Goal: Complete application form: Complete application form

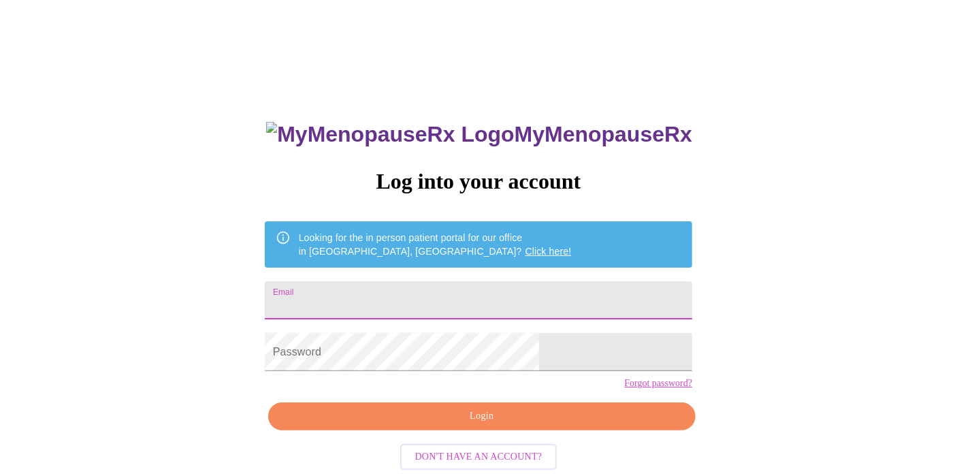
click at [532, 300] on input "Email" at bounding box center [479, 300] width 428 height 38
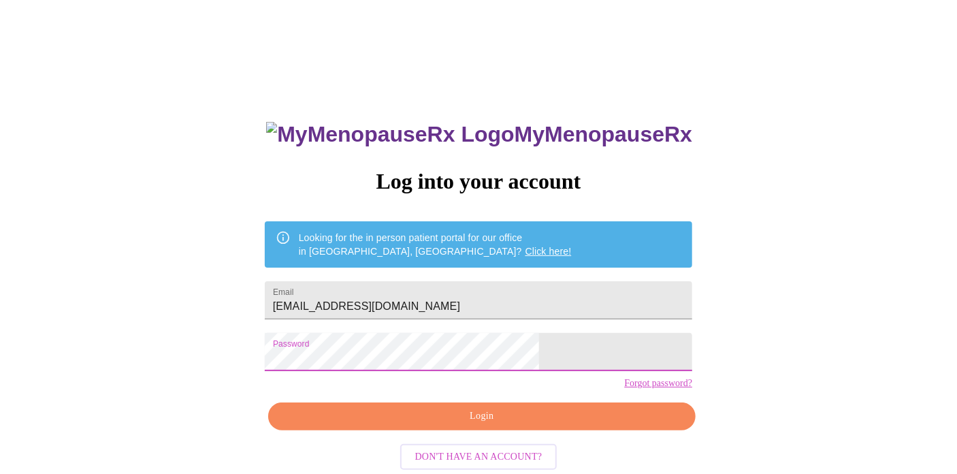
click at [560, 425] on span "Login" at bounding box center [482, 416] width 396 height 17
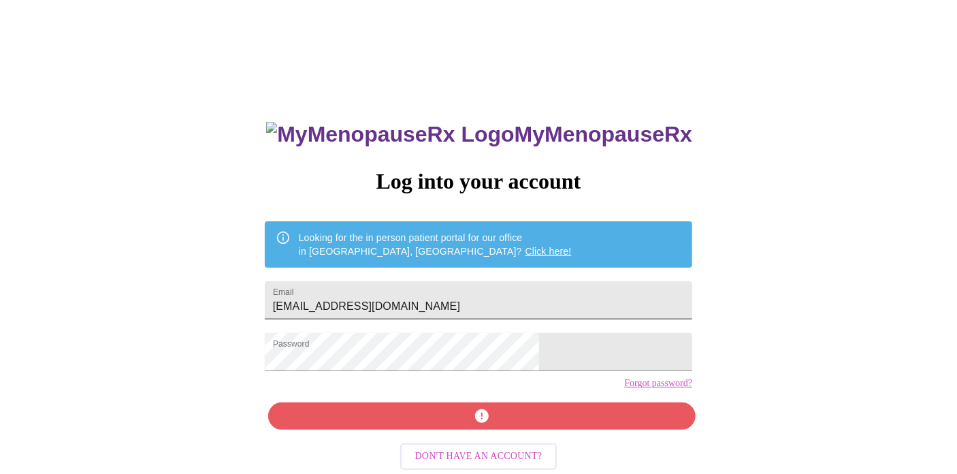
click at [488, 300] on input "[EMAIL_ADDRESS][DOMAIN_NAME]" at bounding box center [479, 300] width 428 height 38
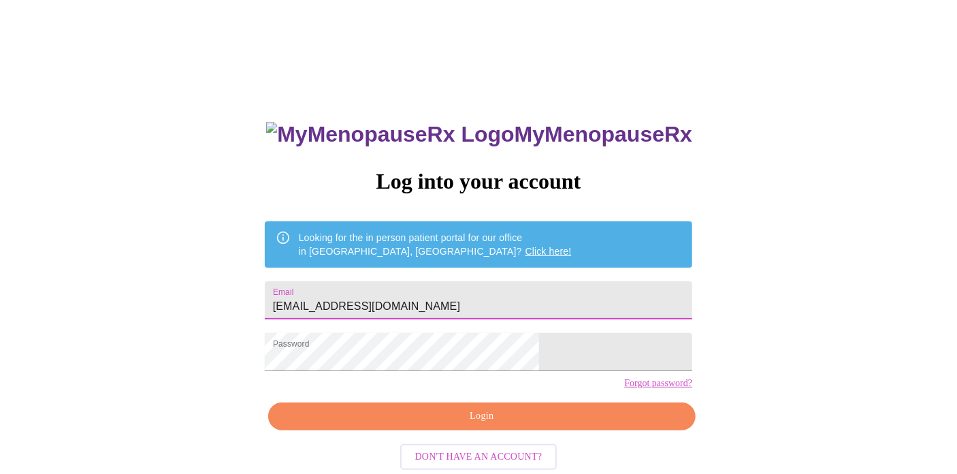
type input "[EMAIL_ADDRESS][DOMAIN_NAME]"
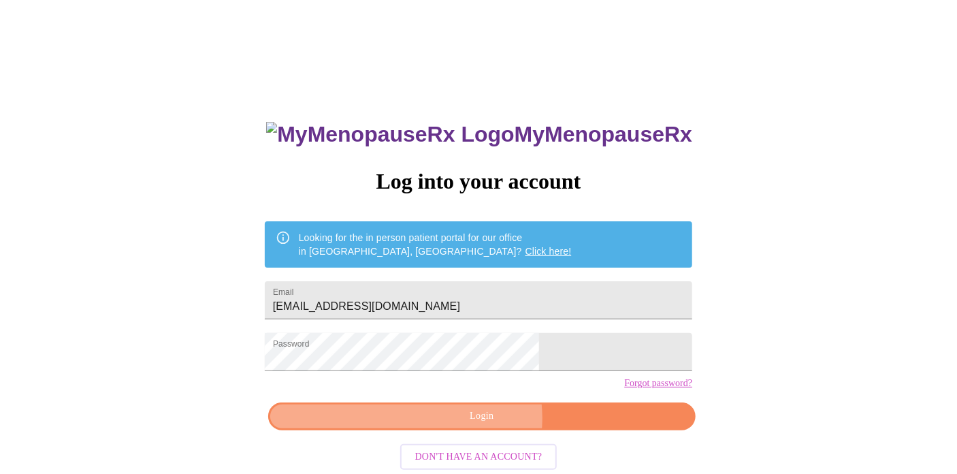
click at [482, 425] on span "Login" at bounding box center [482, 416] width 396 height 17
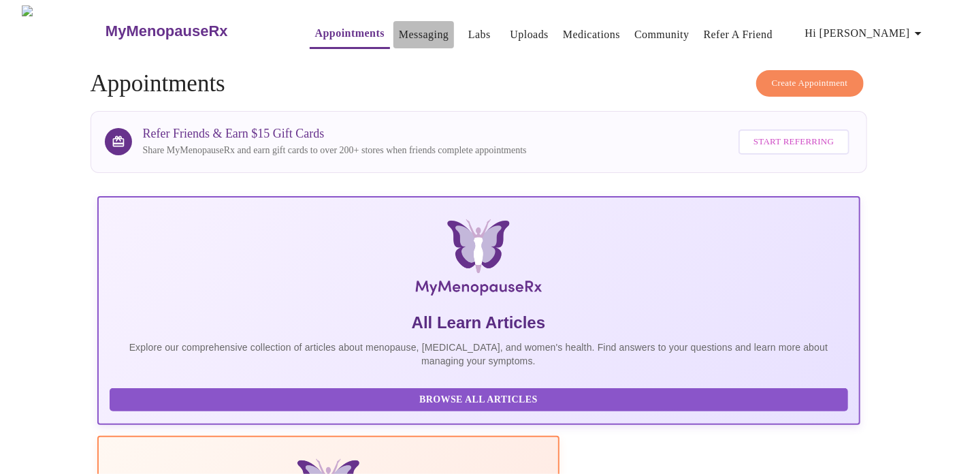
click at [419, 37] on link "Messaging" at bounding box center [424, 34] width 50 height 19
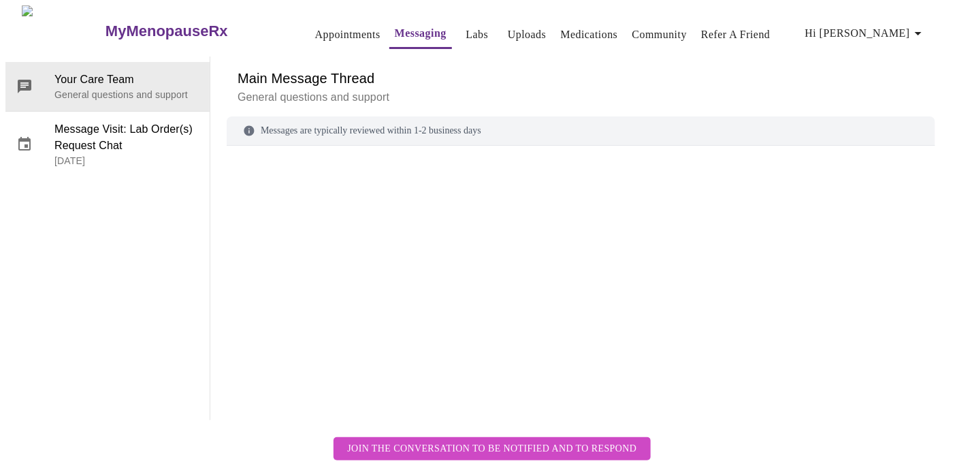
scroll to position [51, 0]
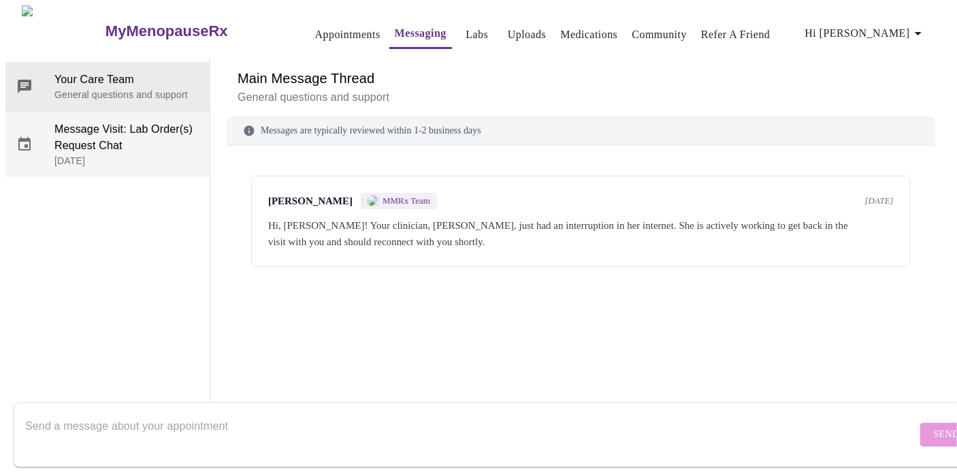
click at [109, 121] on span "Message Visit: Lab Order(s) Request Chat" at bounding box center [126, 137] width 144 height 33
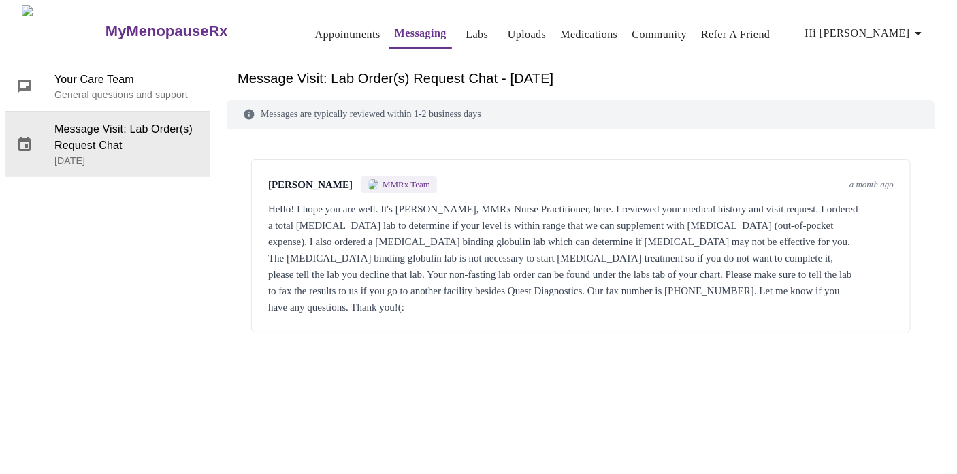
scroll to position [0, 0]
click at [323, 25] on link "Appointments" at bounding box center [347, 34] width 65 height 19
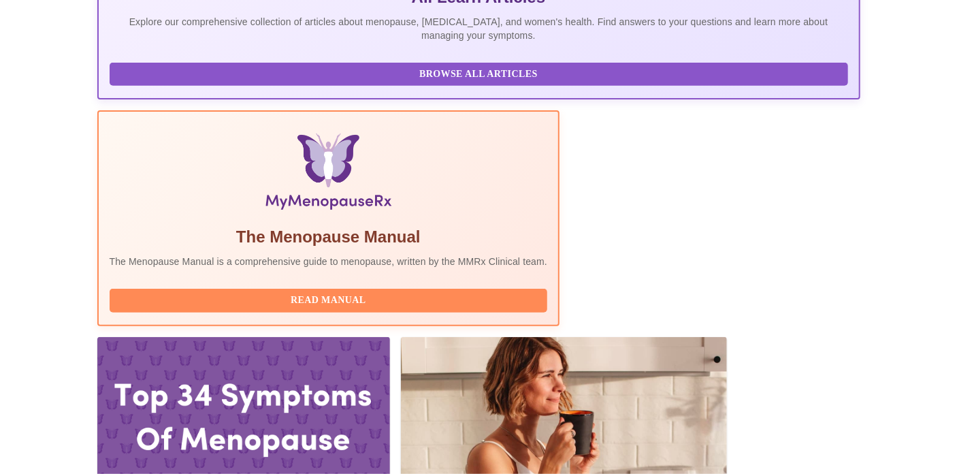
scroll to position [327, 0]
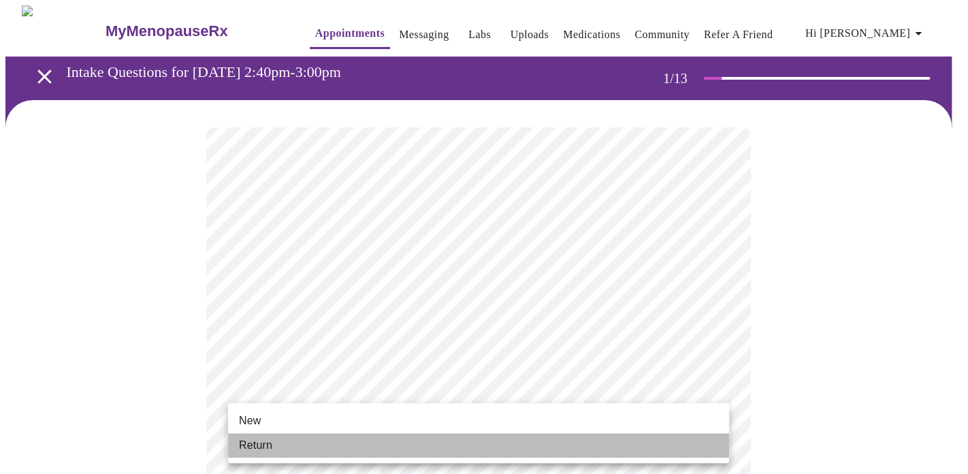
click at [624, 447] on li "Return" at bounding box center [478, 445] width 501 height 25
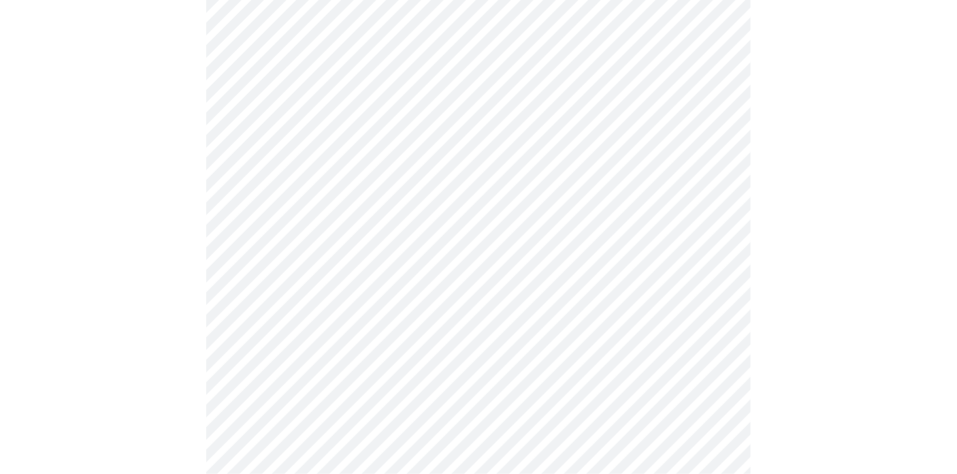
scroll to position [200, 0]
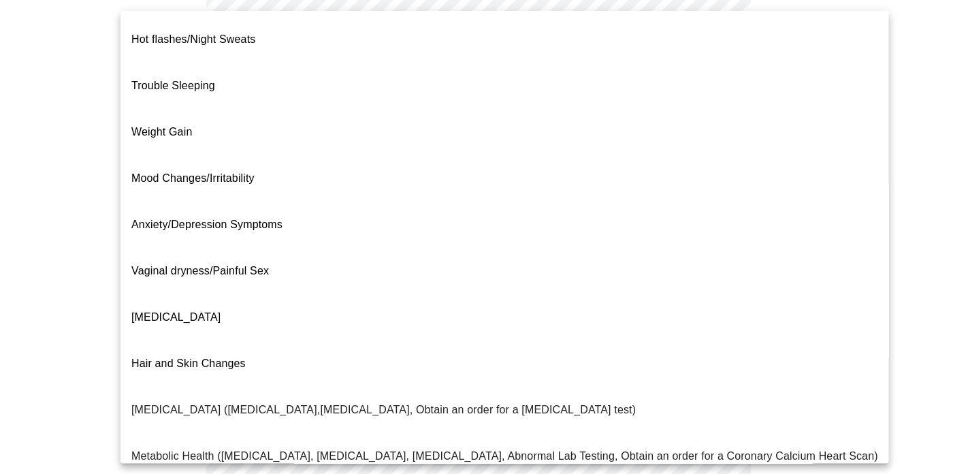
click at [726, 76] on body "MyMenopauseRx Appointments Messaging Labs Uploads Medications Community Refer a…" at bounding box center [483, 214] width 957 height 818
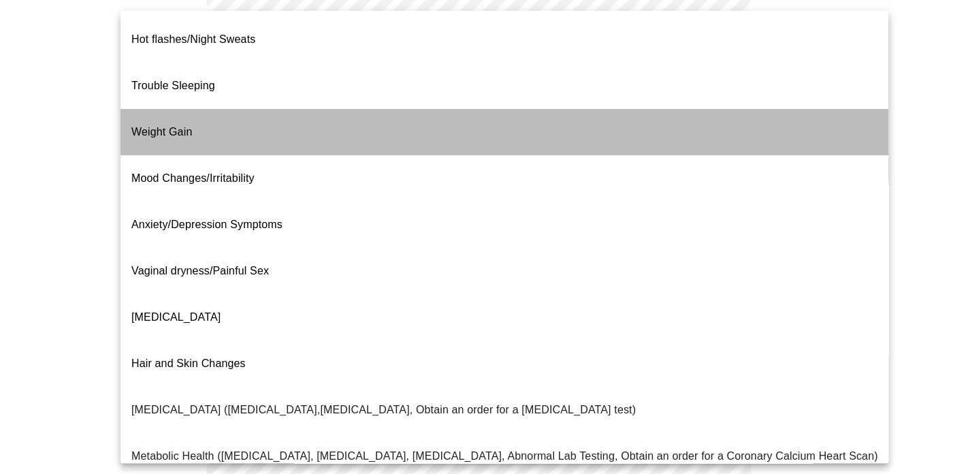
click at [635, 109] on li "Weight Gain" at bounding box center [505, 132] width 768 height 46
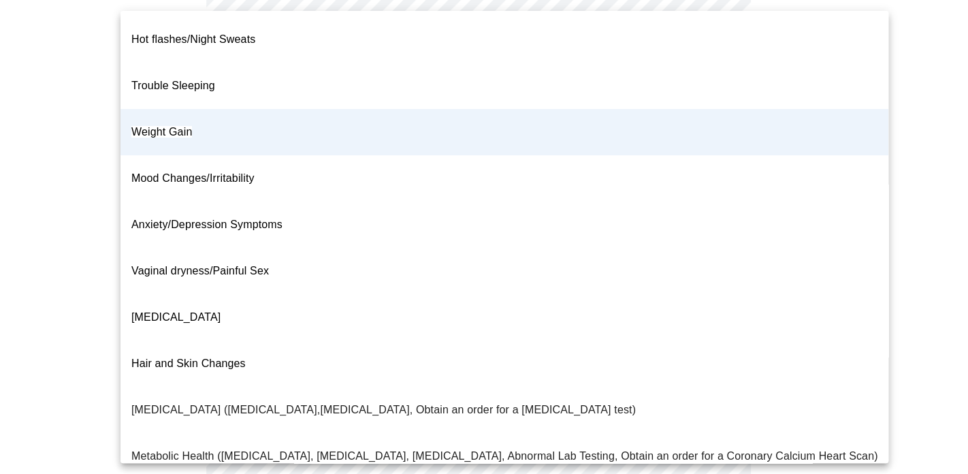
click at [719, 86] on body "MyMenopauseRx Appointments Messaging Labs Uploads Medications Community Refer a…" at bounding box center [483, 210] width 957 height 810
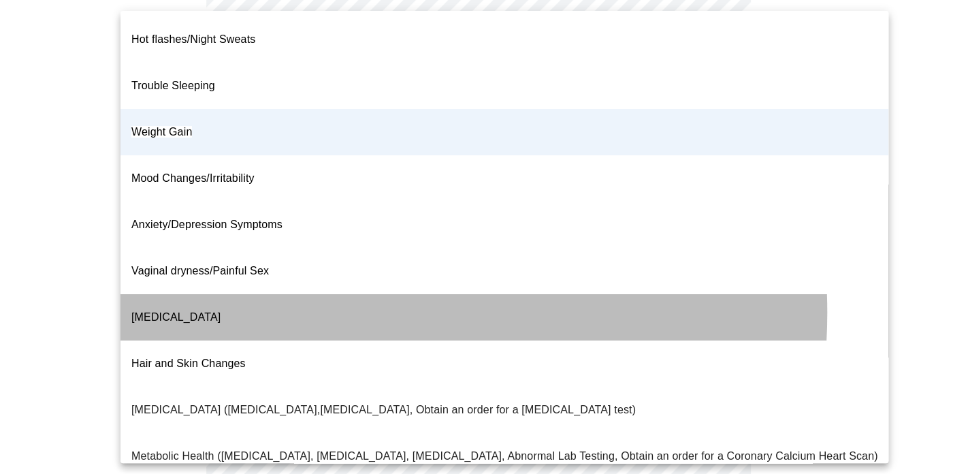
click at [313, 294] on li "[MEDICAL_DATA]" at bounding box center [505, 317] width 768 height 46
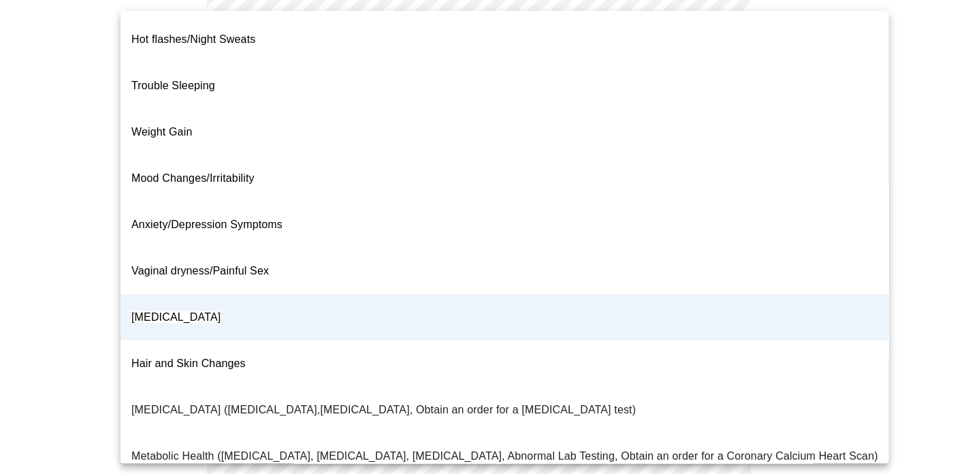
click at [717, 82] on body "MyMenopauseRx Appointments Messaging Labs Uploads Medications Community Refer a…" at bounding box center [483, 210] width 957 height 810
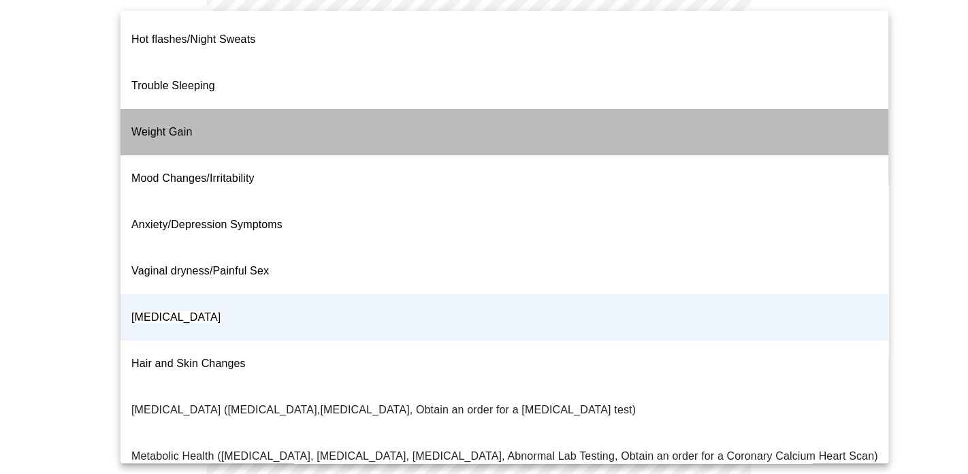
click at [613, 109] on li "Weight Gain" at bounding box center [505, 132] width 768 height 46
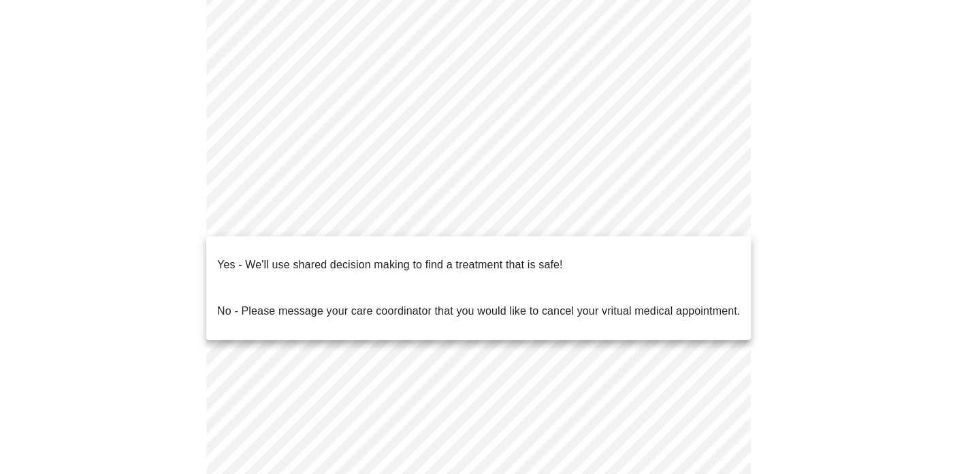
click at [400, 212] on body "MyMenopauseRx Appointments Messaging Labs Uploads Medications Community Refer a…" at bounding box center [483, 210] width 957 height 810
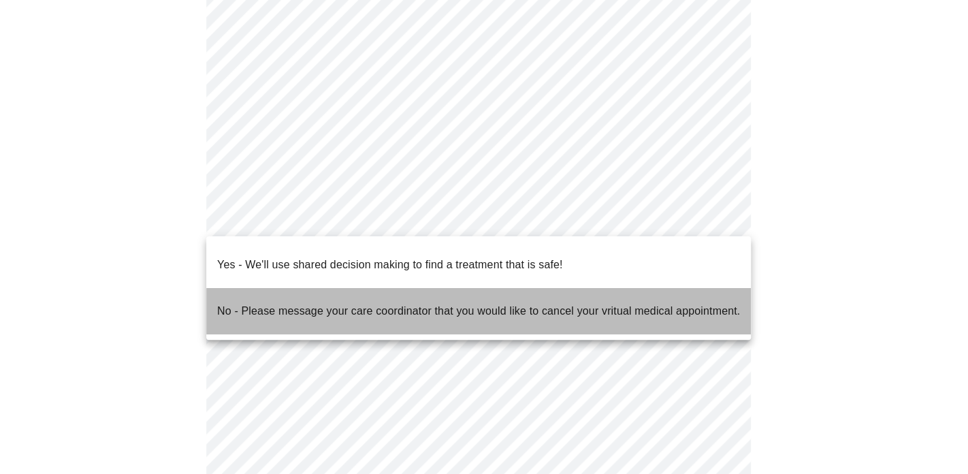
click at [385, 303] on p "No - Please message your care coordinator that you would like to cancel your vr…" at bounding box center [478, 311] width 523 height 16
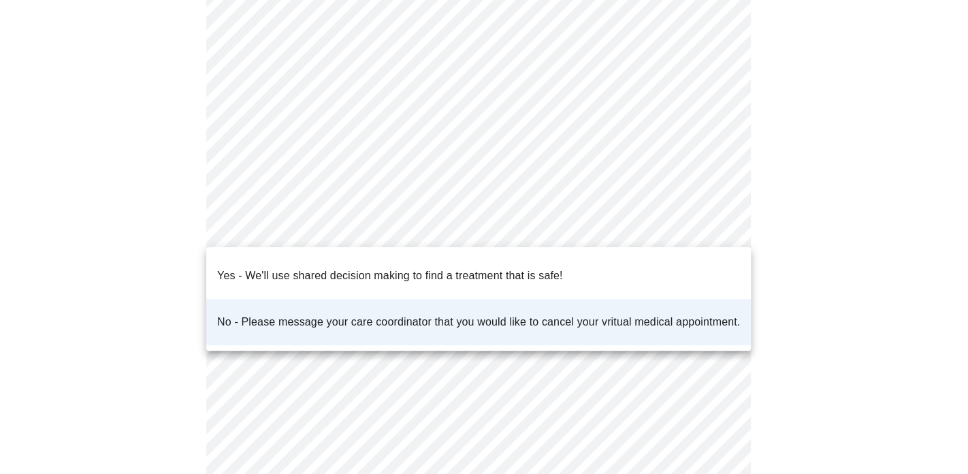
click at [591, 227] on body "MyMenopauseRx Appointments Messaging Labs Uploads Medications Community Refer a…" at bounding box center [483, 206] width 957 height 802
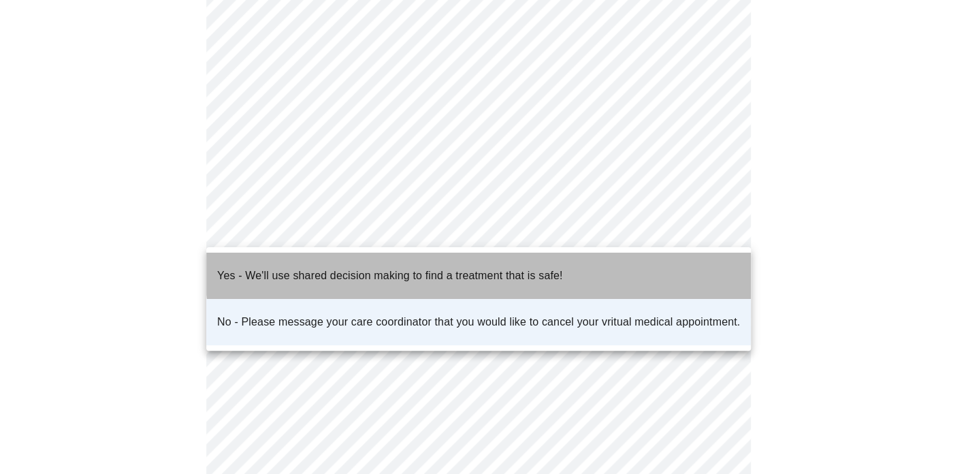
click at [514, 268] on p "Yes - We'll use shared decision making to find a treatment that is safe!" at bounding box center [389, 276] width 345 height 16
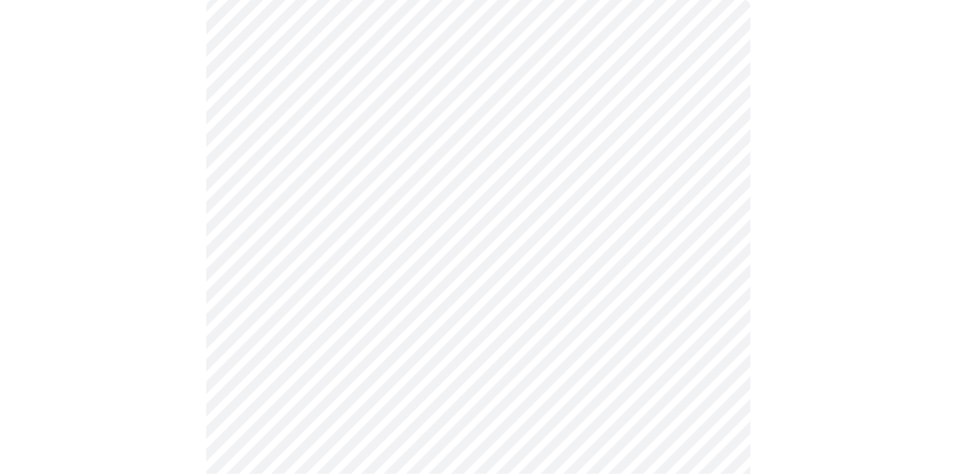
scroll to position [143, 0]
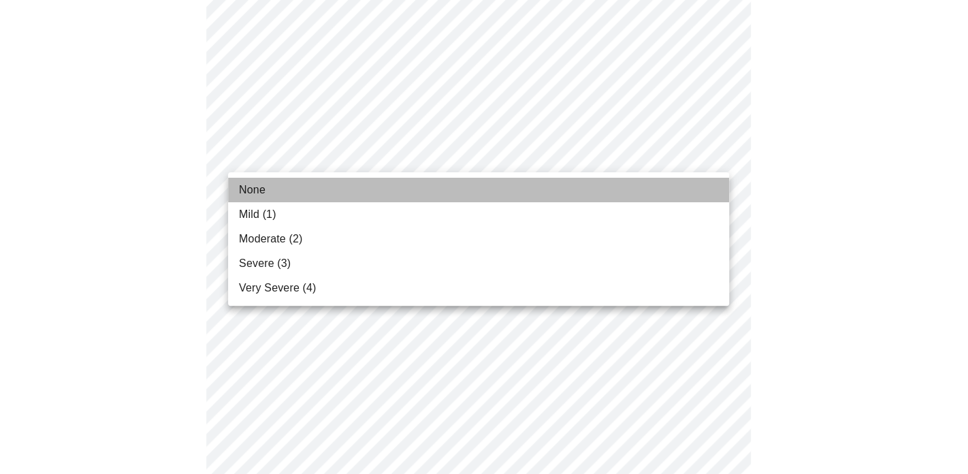
click at [663, 192] on li "None" at bounding box center [478, 190] width 501 height 25
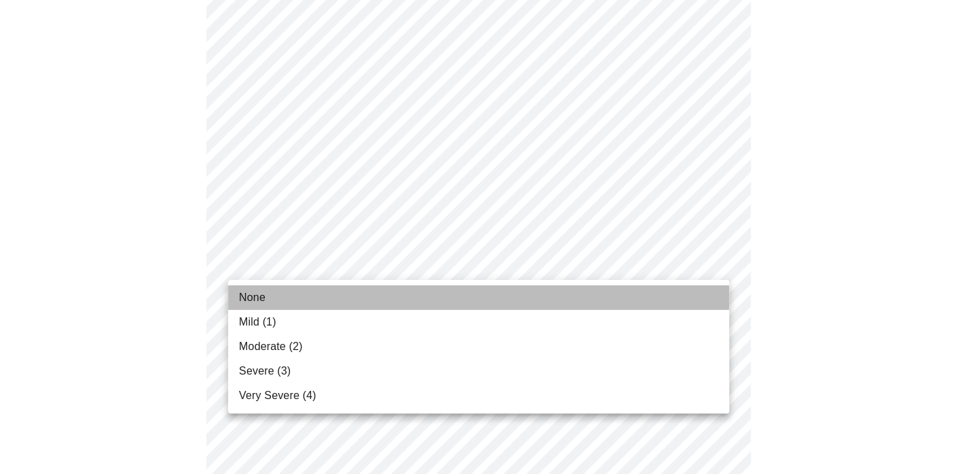
click at [682, 304] on li "None" at bounding box center [478, 297] width 501 height 25
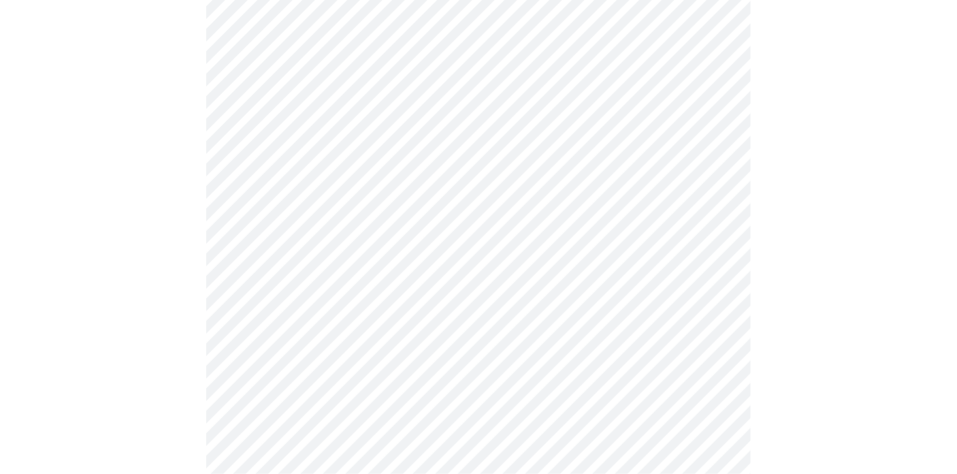
scroll to position [212, 0]
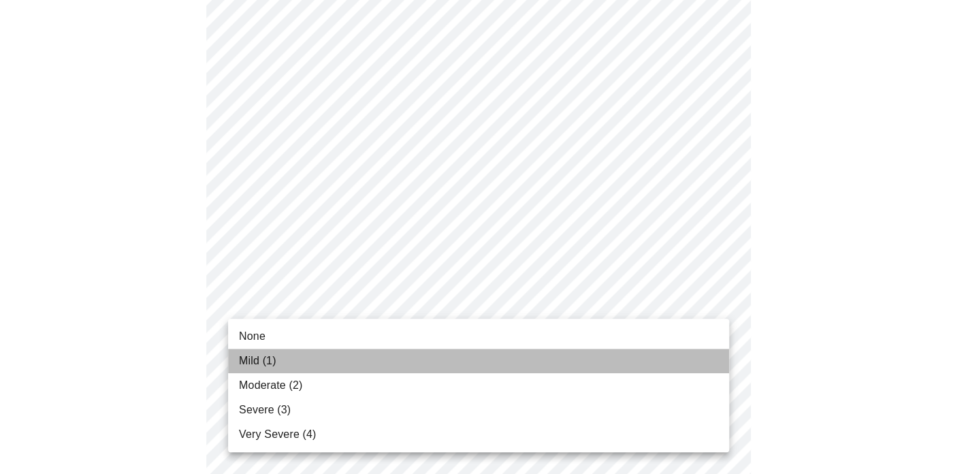
click at [682, 365] on li "Mild (1)" at bounding box center [478, 361] width 501 height 25
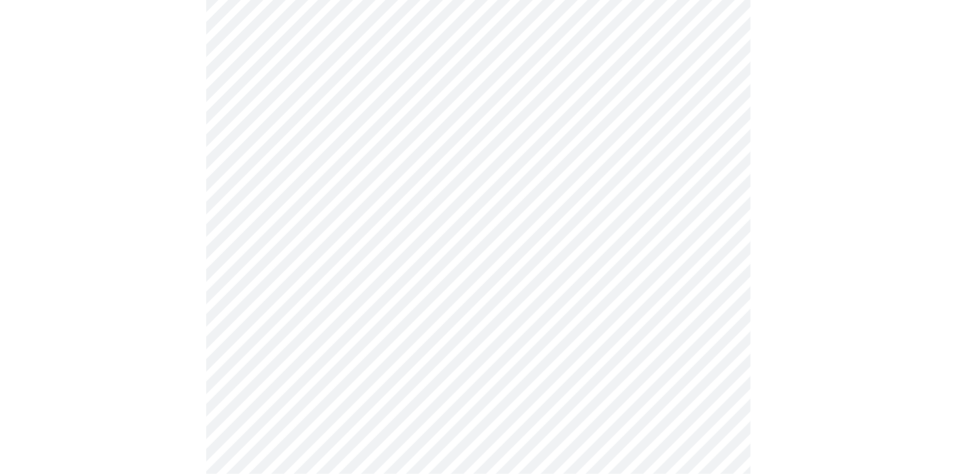
scroll to position [308, 0]
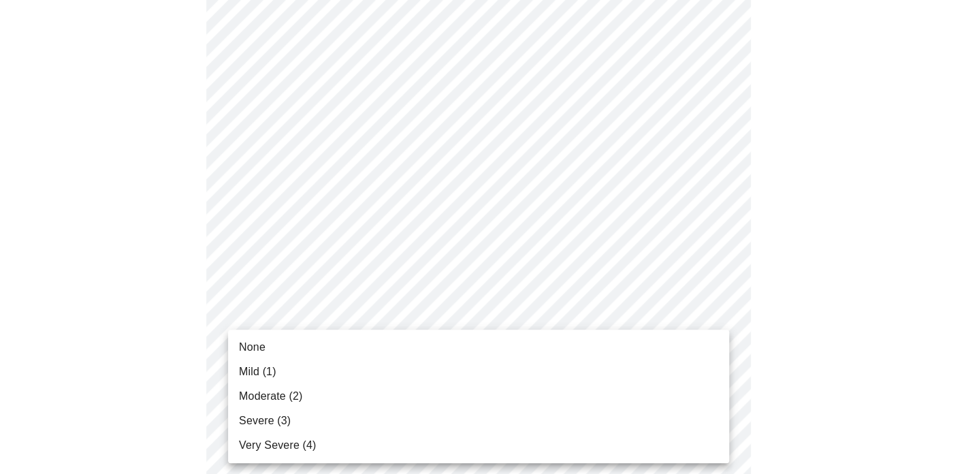
click at [675, 345] on li "None" at bounding box center [478, 347] width 501 height 25
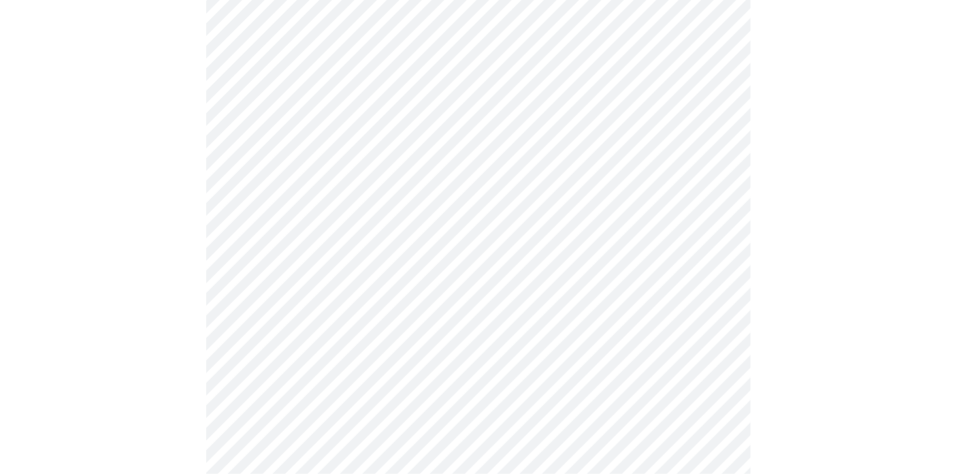
scroll to position [443, 0]
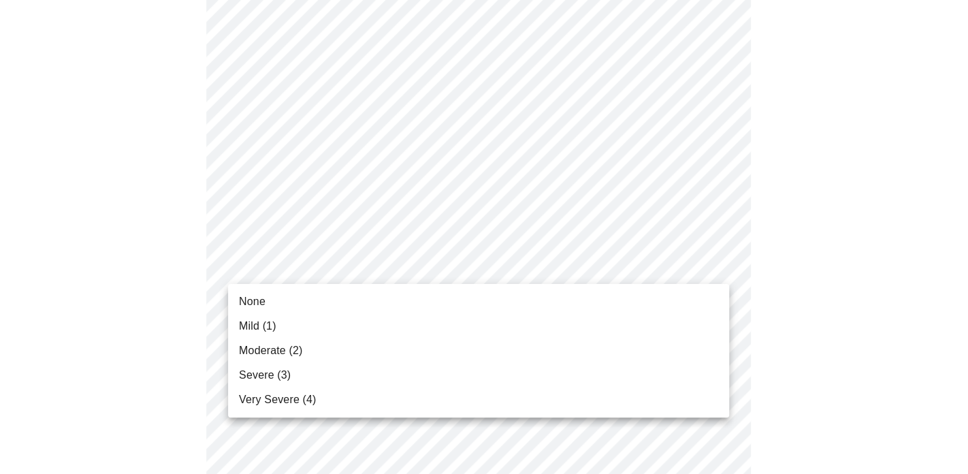
click at [728, 263] on body "MyMenopauseRx Appointments Messaging Labs Uploads Medications Community Refer a…" at bounding box center [483, 430] width 957 height 1734
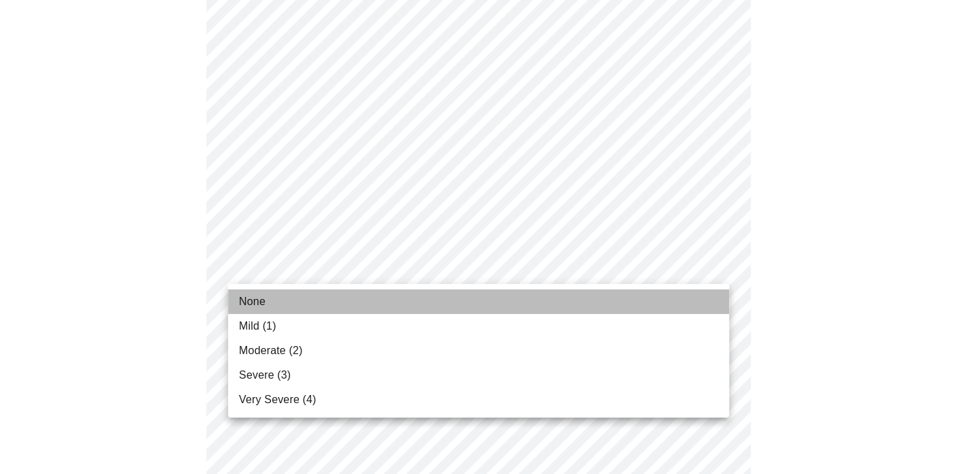
click at [681, 308] on li "None" at bounding box center [478, 301] width 501 height 25
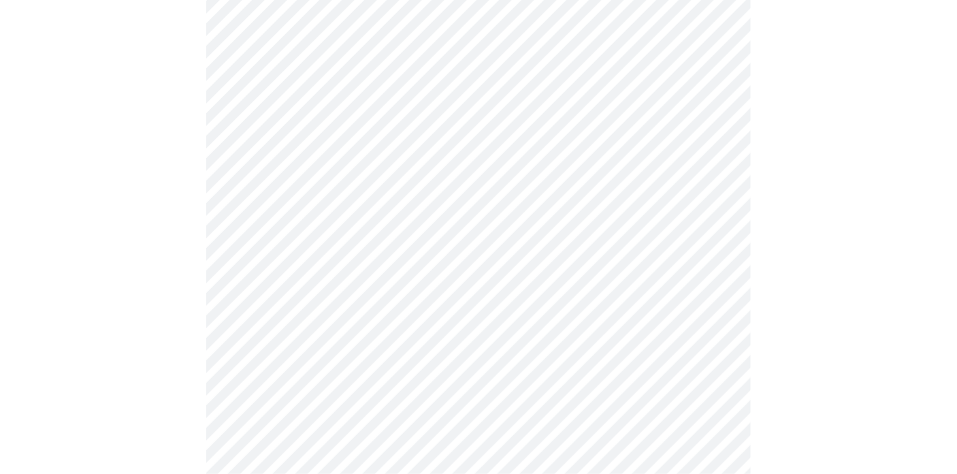
scroll to position [531, 0]
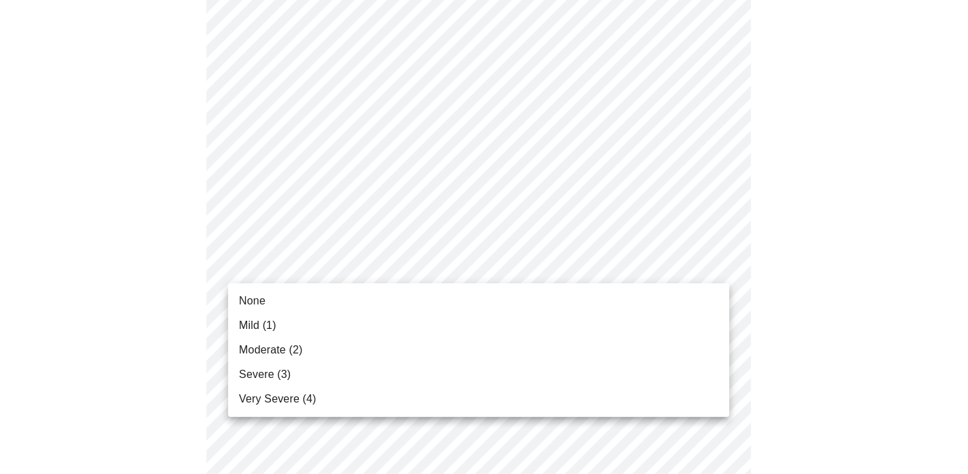
click at [720, 265] on body "MyMenopauseRx Appointments Messaging Labs Uploads Medications Community Refer a…" at bounding box center [483, 331] width 957 height 1715
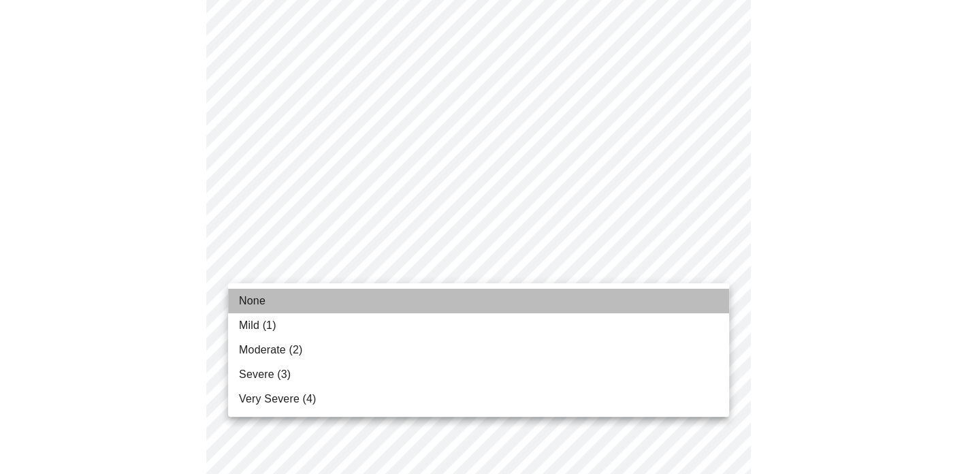
click at [697, 304] on li "None" at bounding box center [478, 301] width 501 height 25
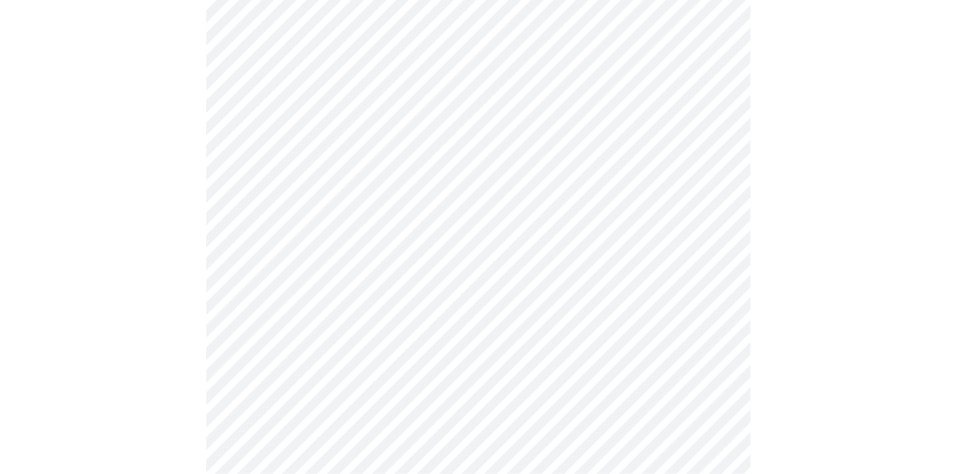
scroll to position [610, 0]
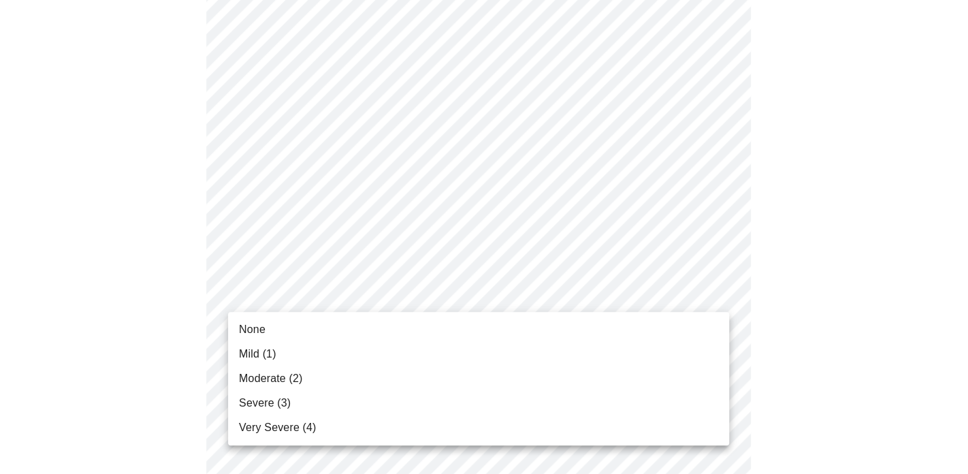
click at [717, 289] on body "MyMenopauseRx Appointments Messaging Labs Uploads Medications Community Refer a…" at bounding box center [483, 243] width 957 height 1696
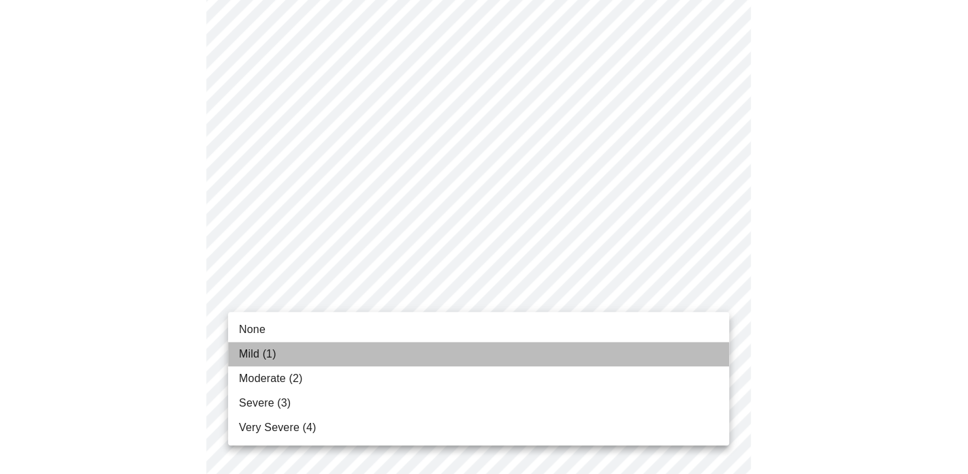
click at [688, 353] on li "Mild (1)" at bounding box center [478, 354] width 501 height 25
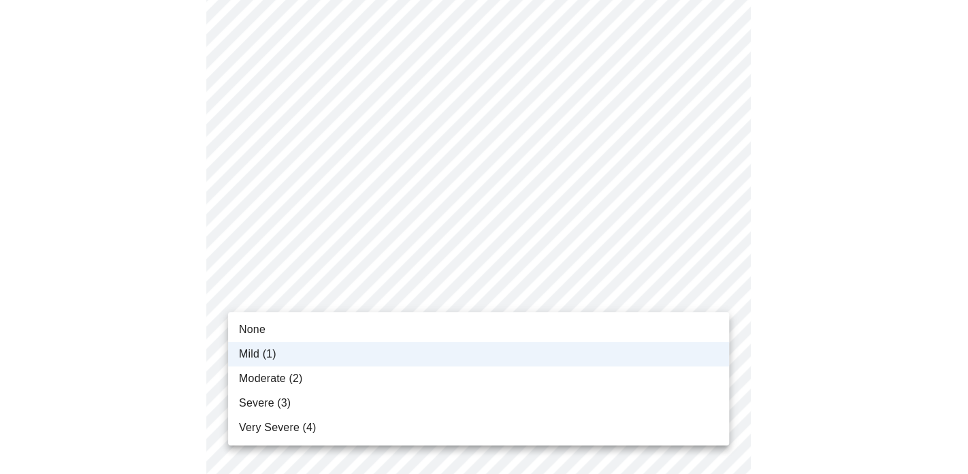
click at [715, 292] on body "MyMenopauseRx Appointments Messaging Labs Uploads Medications Community Refer a…" at bounding box center [483, 233] width 957 height 1677
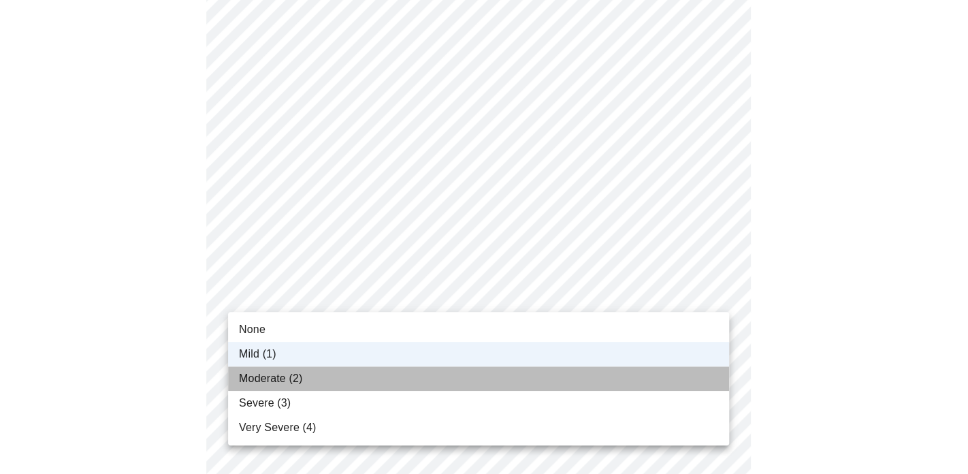
click at [684, 373] on li "Moderate (2)" at bounding box center [478, 378] width 501 height 25
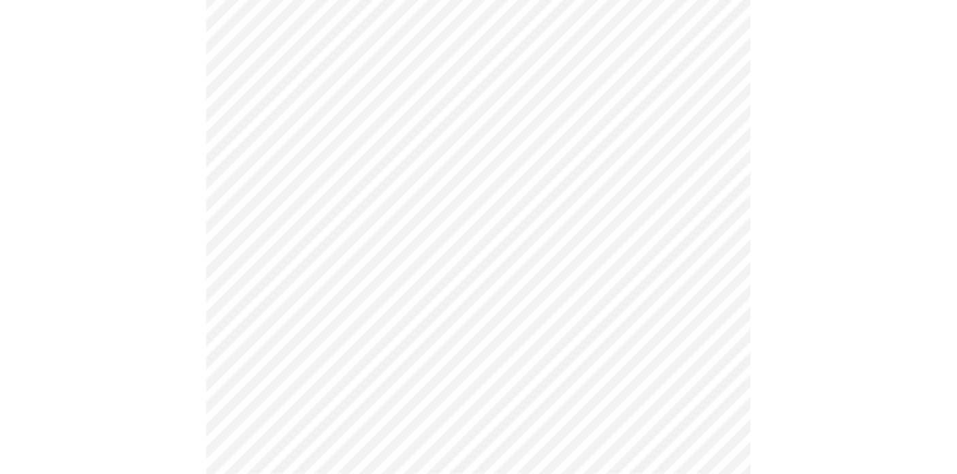
scroll to position [692, 0]
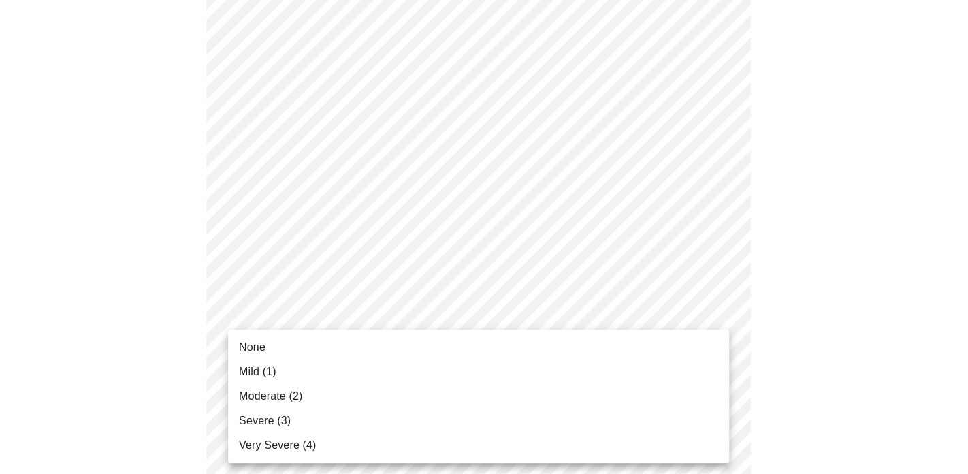
click at [712, 323] on body "MyMenopauseRx Appointments Messaging Labs Uploads Medications Community Refer a…" at bounding box center [483, 152] width 957 height 1677
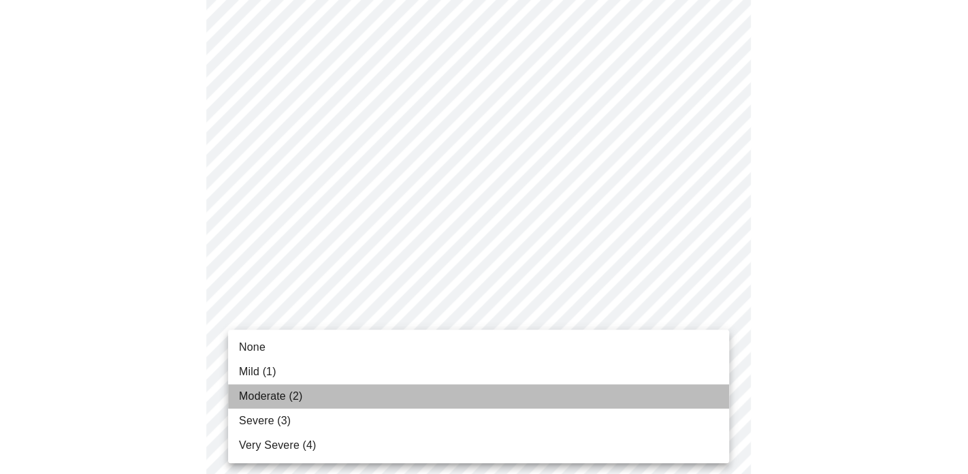
click at [681, 392] on li "Moderate (2)" at bounding box center [478, 396] width 501 height 25
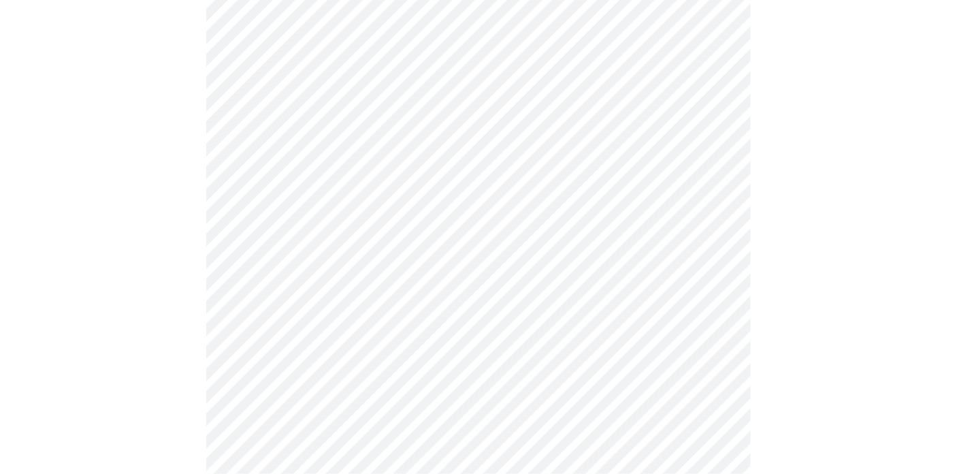
scroll to position [774, 0]
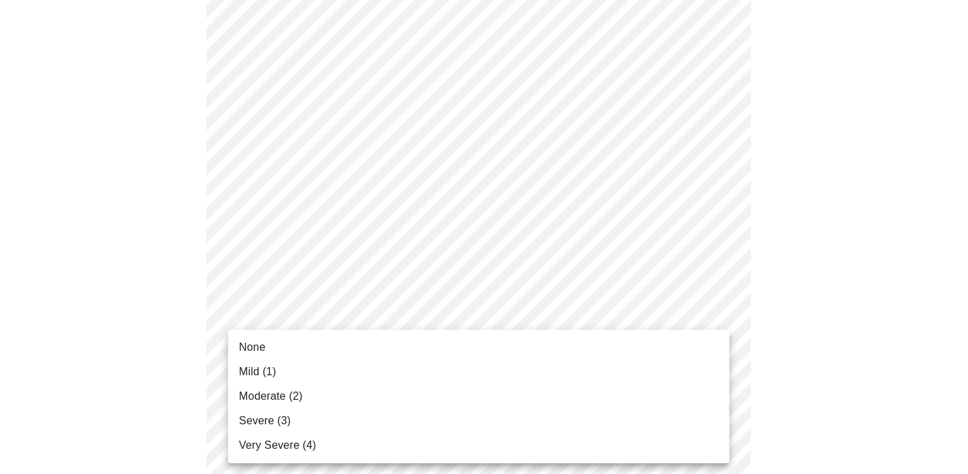
click at [711, 349] on body "MyMenopauseRx Appointments Messaging Labs Uploads Medications Community Refer a…" at bounding box center [483, 61] width 957 height 1658
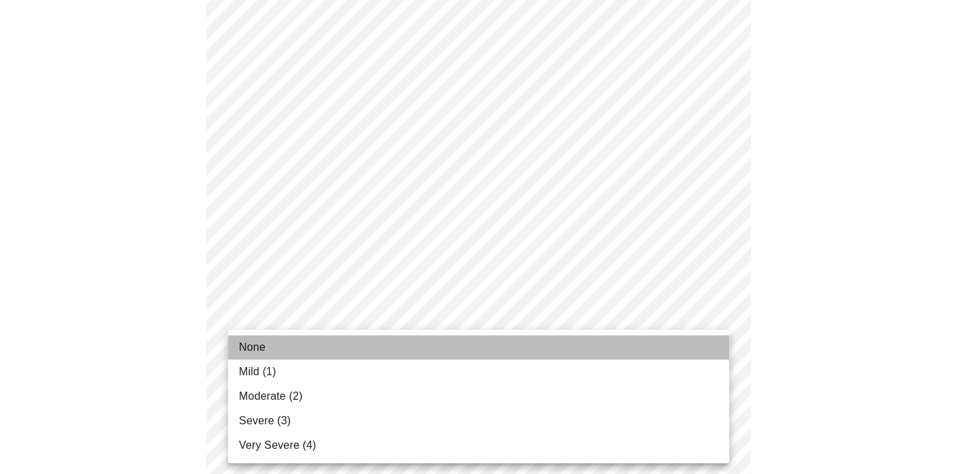
click at [684, 353] on li "None" at bounding box center [478, 347] width 501 height 25
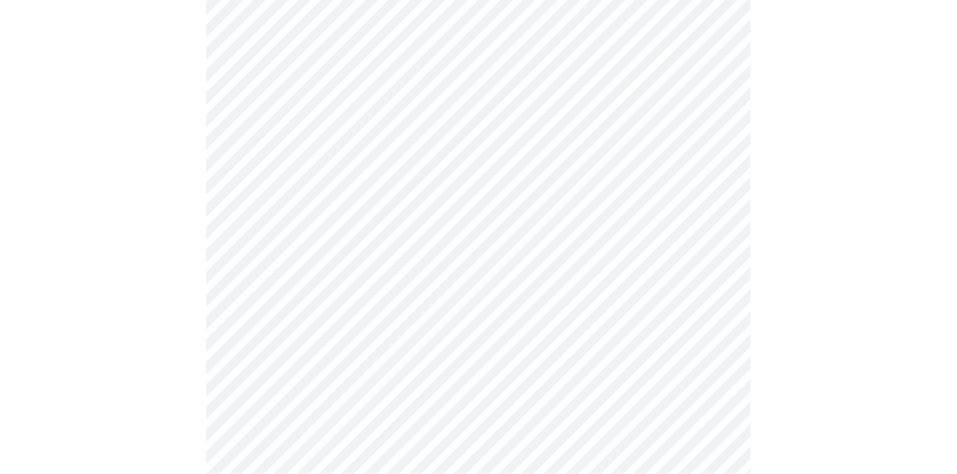
scroll to position [913, 0]
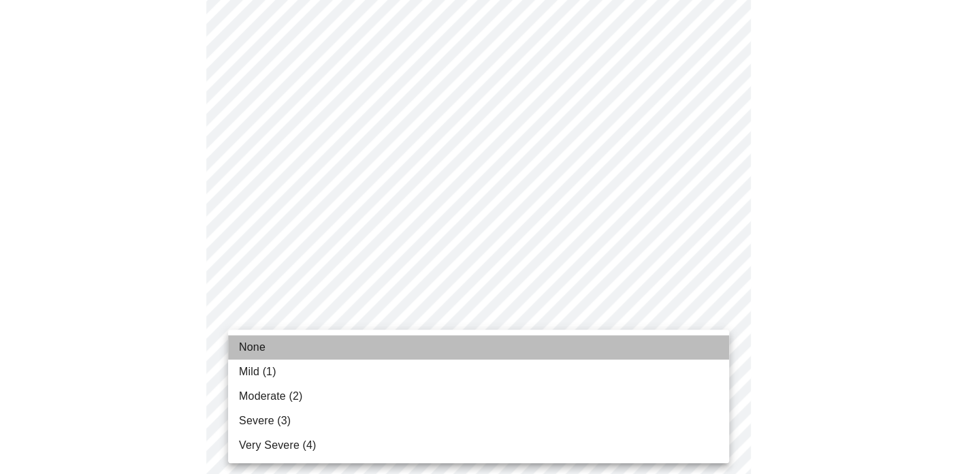
click at [651, 353] on li "None" at bounding box center [478, 347] width 501 height 25
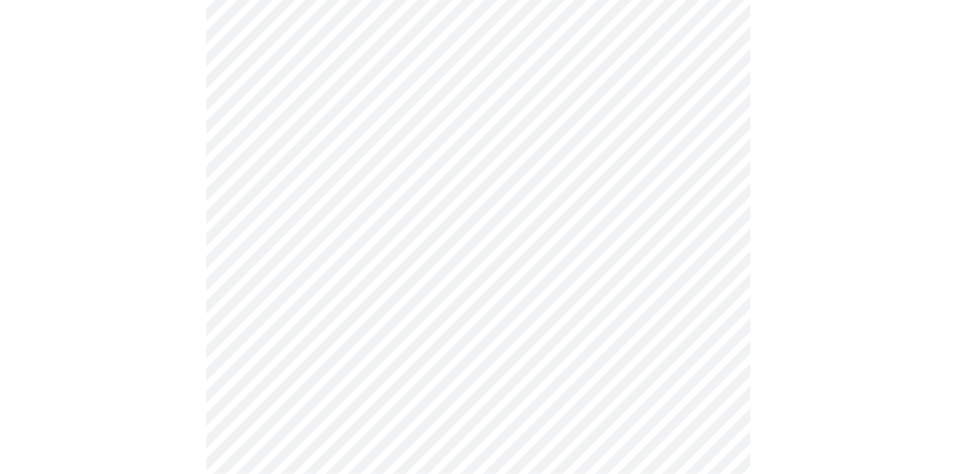
scroll to position [1019, 0]
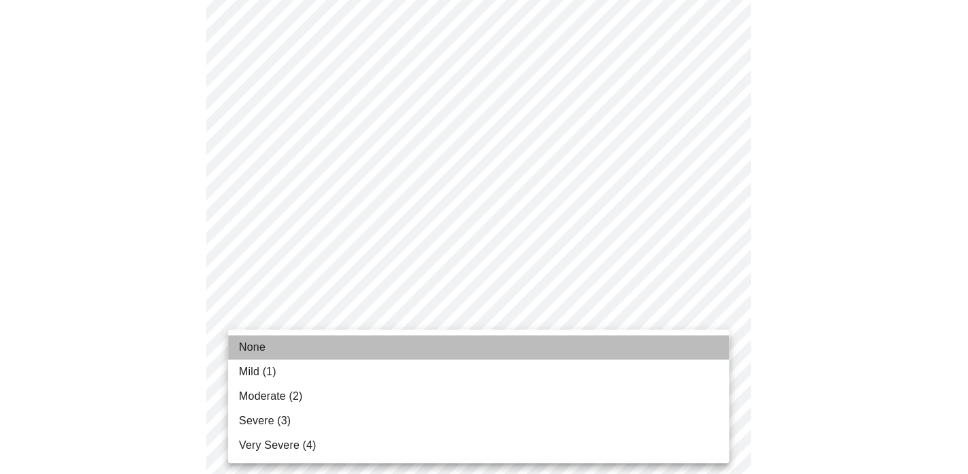
click at [684, 352] on li "None" at bounding box center [478, 347] width 501 height 25
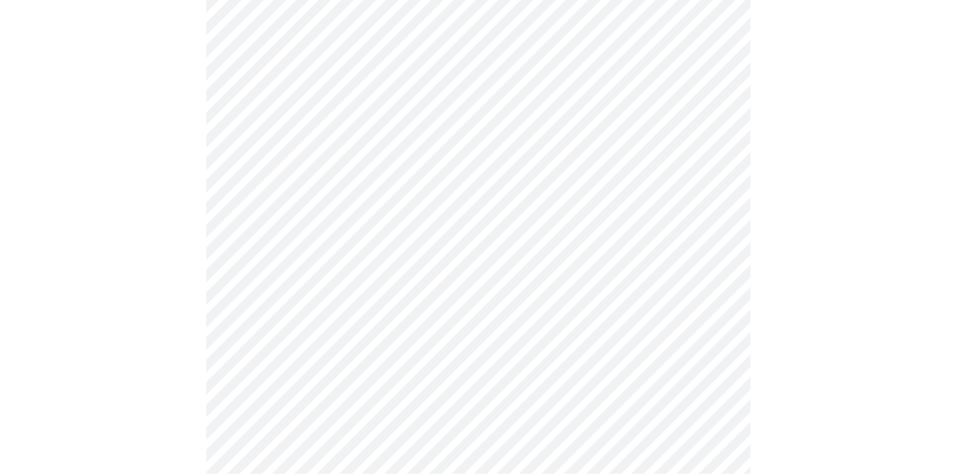
scroll to position [602, 0]
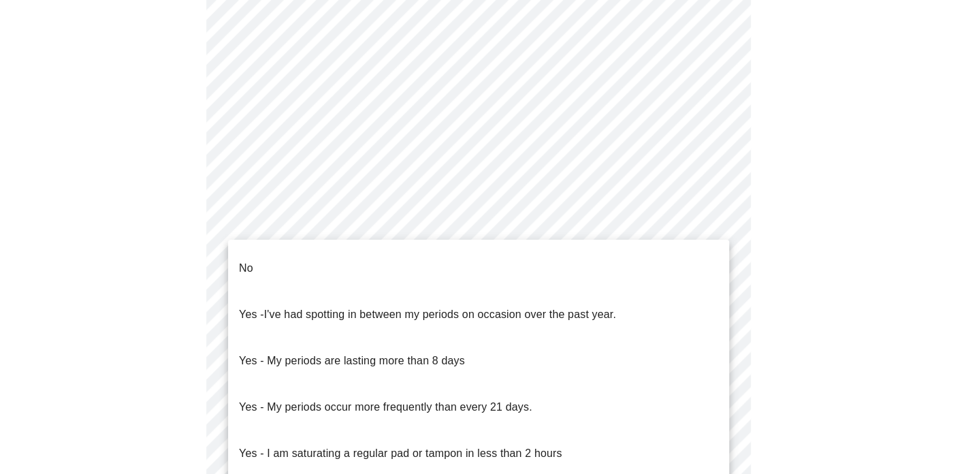
click at [718, 226] on body "MyMenopauseRx Appointments Messaging Labs Uploads Medications Community Refer a…" at bounding box center [483, 74] width 957 height 1343
click at [691, 253] on li "No" at bounding box center [478, 268] width 501 height 46
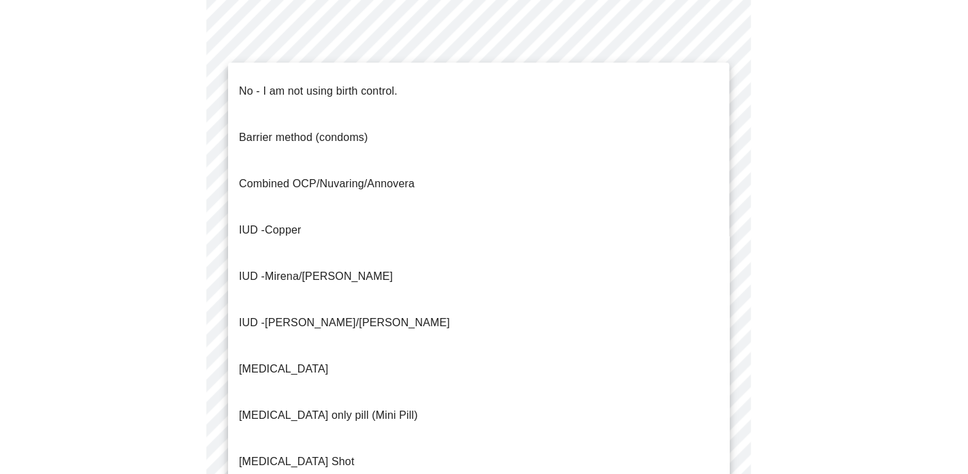
click at [705, 331] on body "MyMenopauseRx Appointments Messaging Labs Uploads Medications Community Refer a…" at bounding box center [483, 70] width 957 height 1335
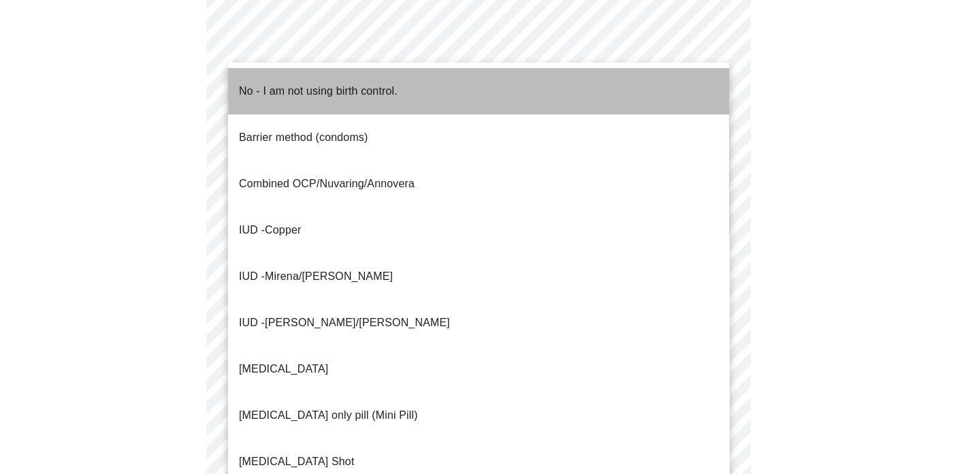
click at [545, 82] on li "No - I am not using birth control." at bounding box center [478, 91] width 501 height 46
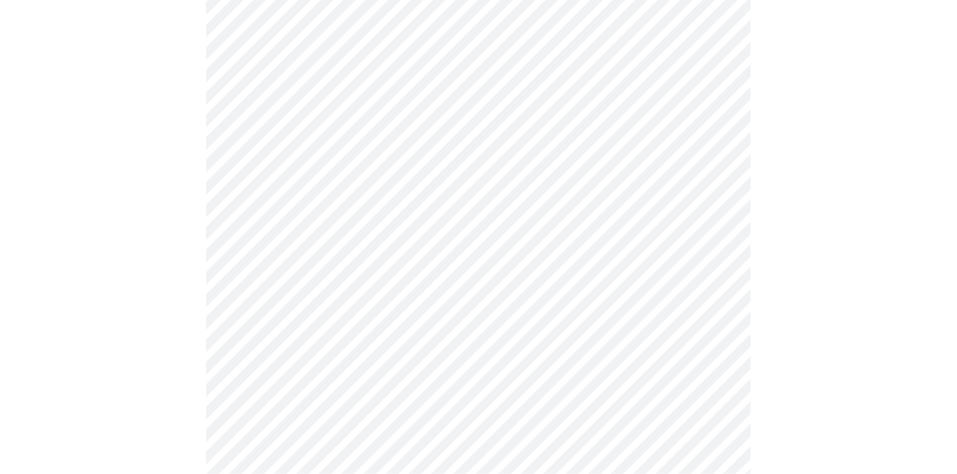
scroll to position [755, 0]
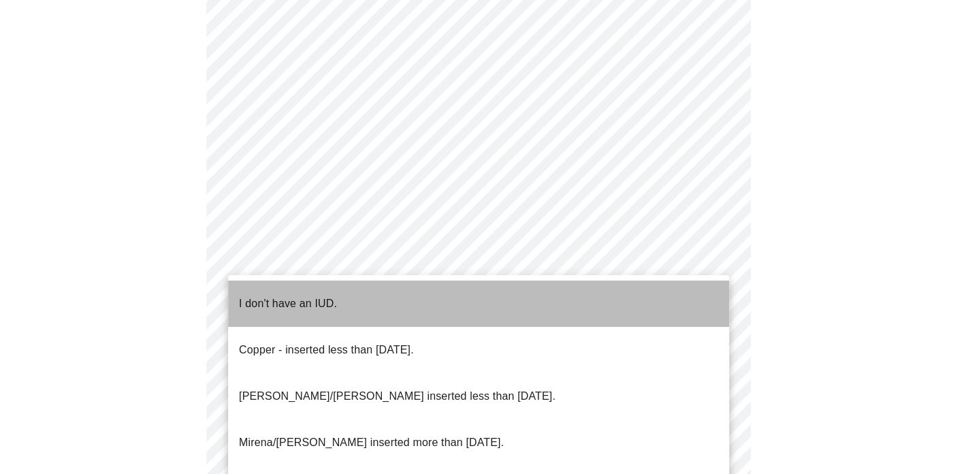
click at [672, 297] on li "I don't have an IUD." at bounding box center [478, 304] width 501 height 46
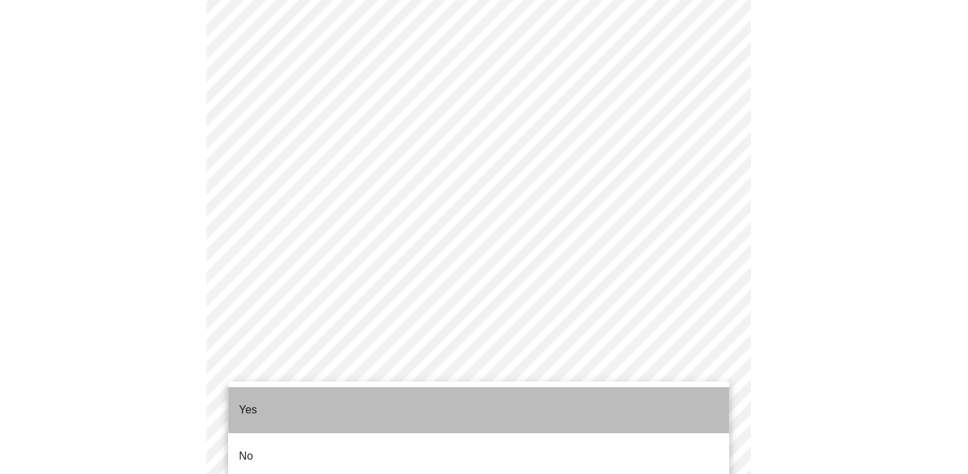
click at [649, 394] on li "Yes" at bounding box center [478, 410] width 501 height 46
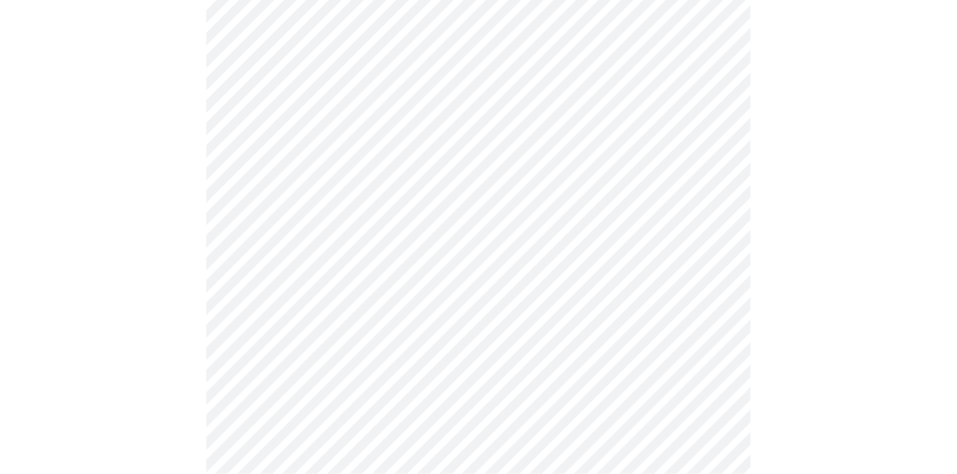
scroll to position [3489, 0]
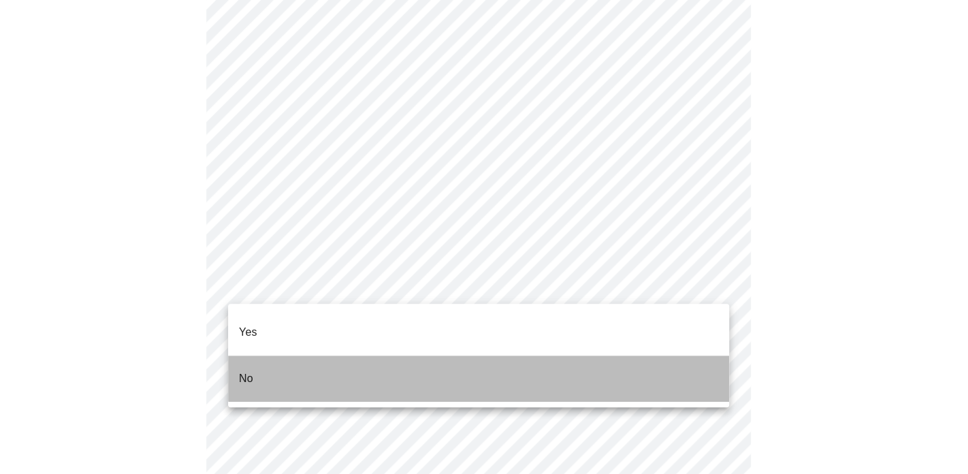
click at [678, 355] on li "No" at bounding box center [478, 378] width 501 height 46
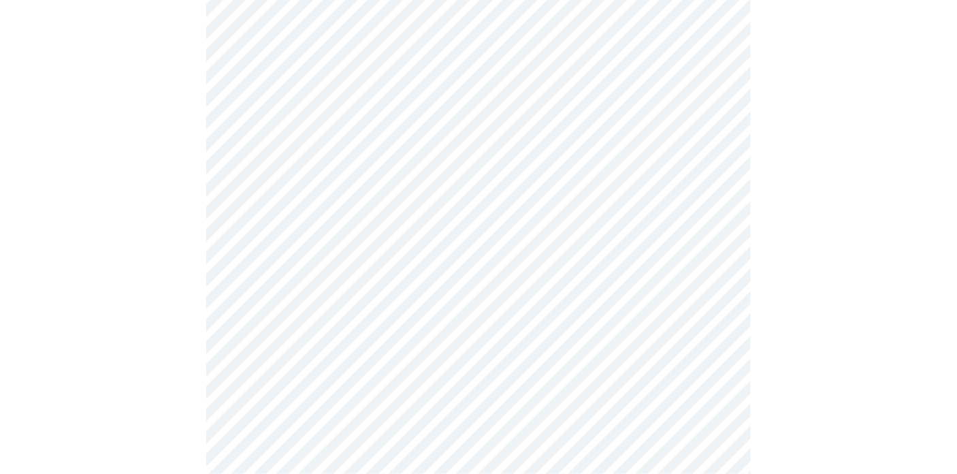
scroll to position [1283, 0]
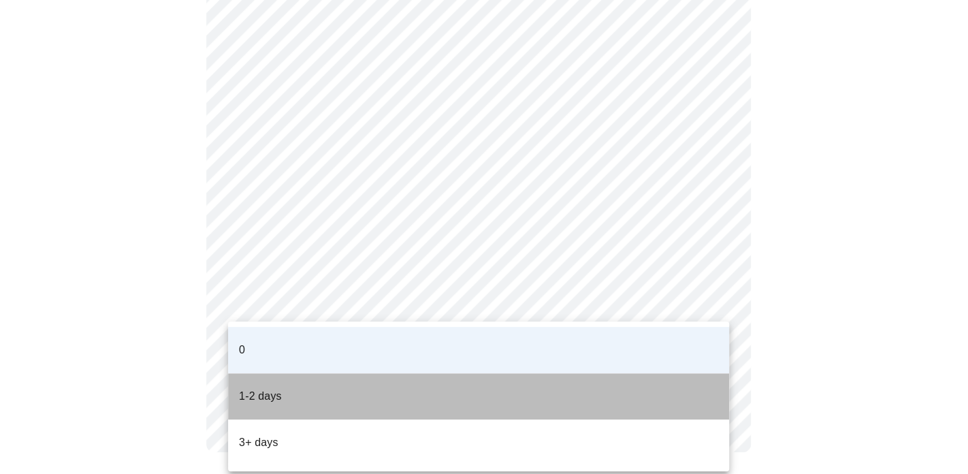
click at [264, 388] on p "1-2 days" at bounding box center [260, 396] width 43 height 16
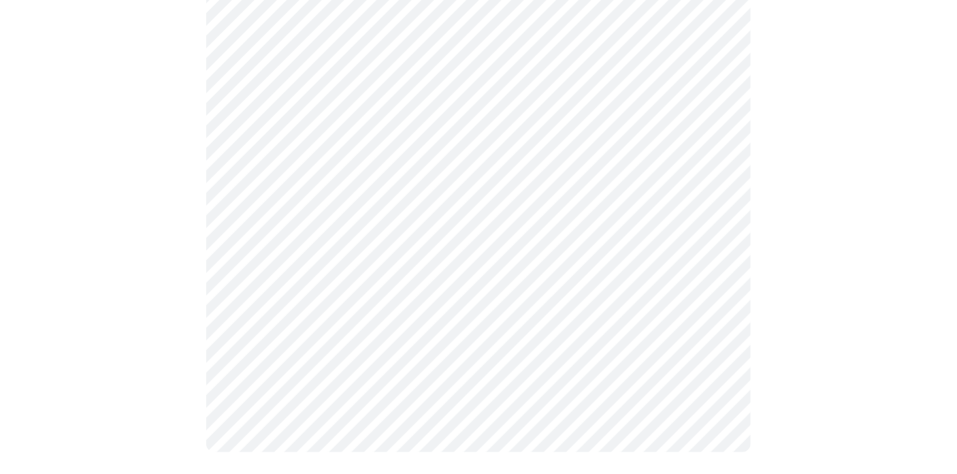
scroll to position [0, 0]
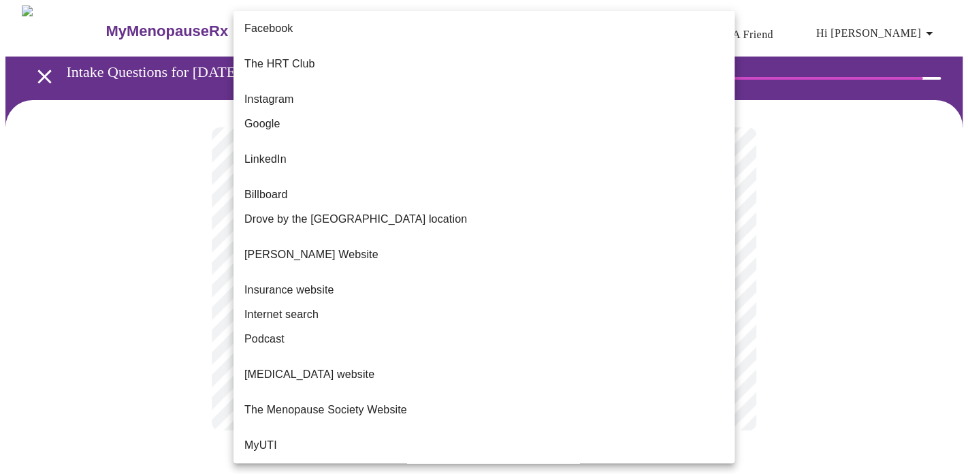
click at [466, 284] on body "MyMenopauseRx Appointments Messaging Labs Uploads Medications Community Refer a…" at bounding box center [483, 231] width 957 height 452
click at [392, 302] on li "Internet search" at bounding box center [484, 314] width 501 height 25
